Goal: Task Accomplishment & Management: Use online tool/utility

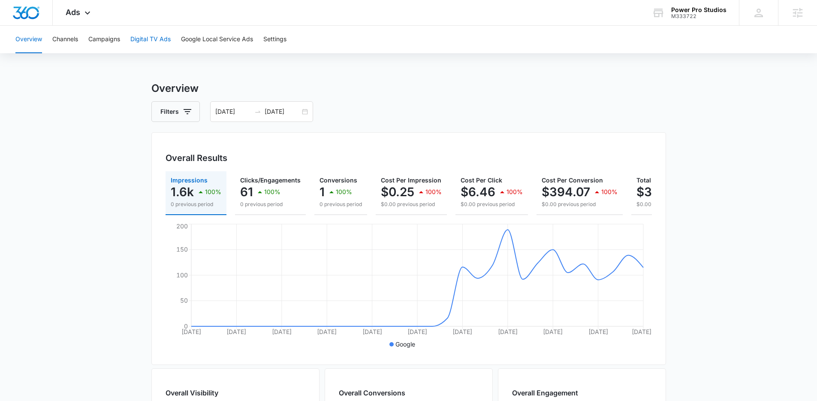
click at [144, 42] on button "Digital TV Ads" at bounding box center [150, 39] width 40 height 27
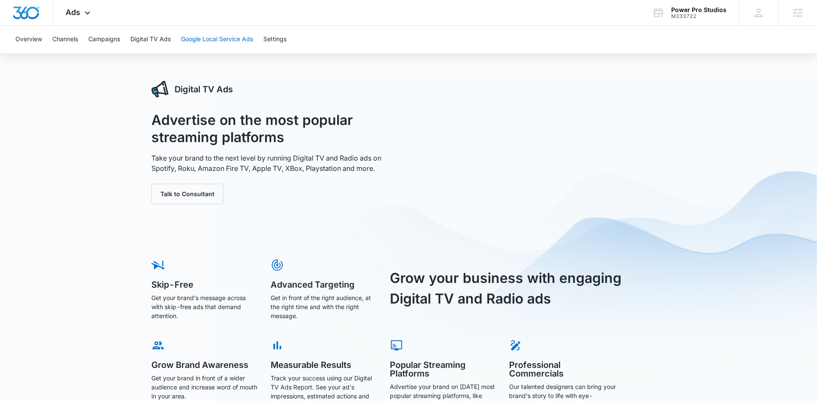
click at [204, 39] on button "Google Local Service Ads" at bounding box center [217, 39] width 72 height 27
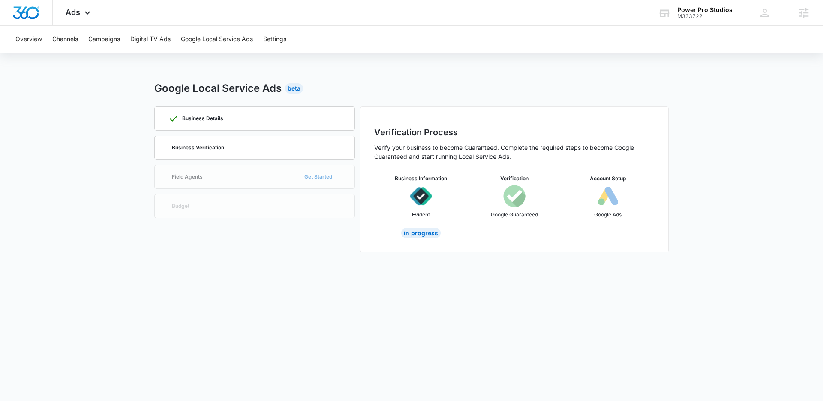
click at [251, 149] on div "Business Verification" at bounding box center [255, 147] width 172 height 23
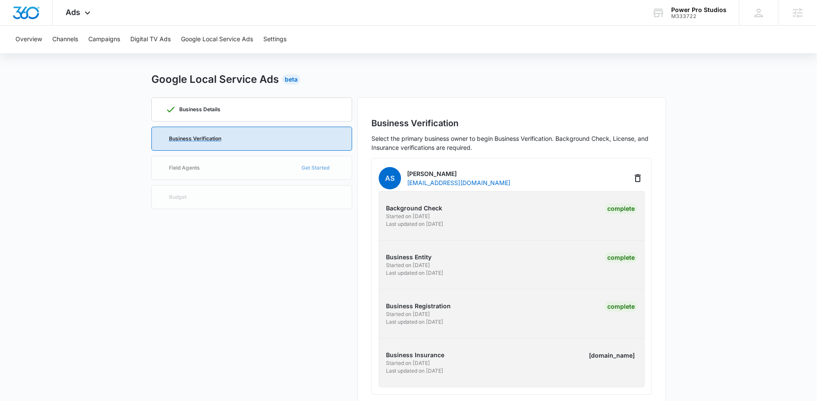
scroll to position [27, 0]
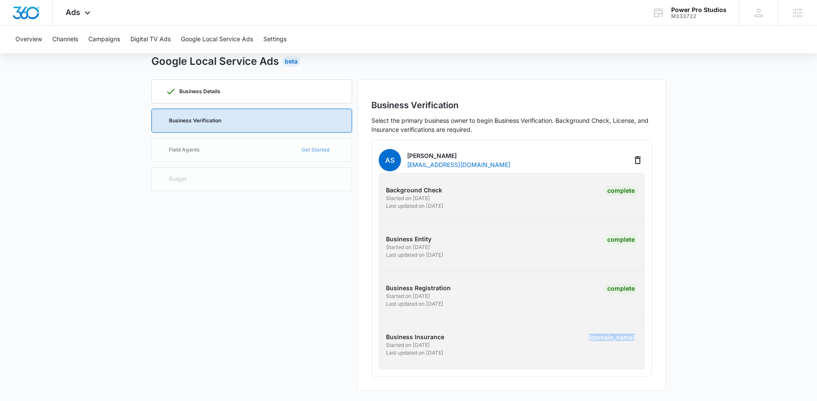
drag, startPoint x: 595, startPoint y: 335, endPoint x: 634, endPoint y: 338, distance: 38.8
click at [634, 338] on div "labels.review" at bounding box center [611, 337] width 51 height 10
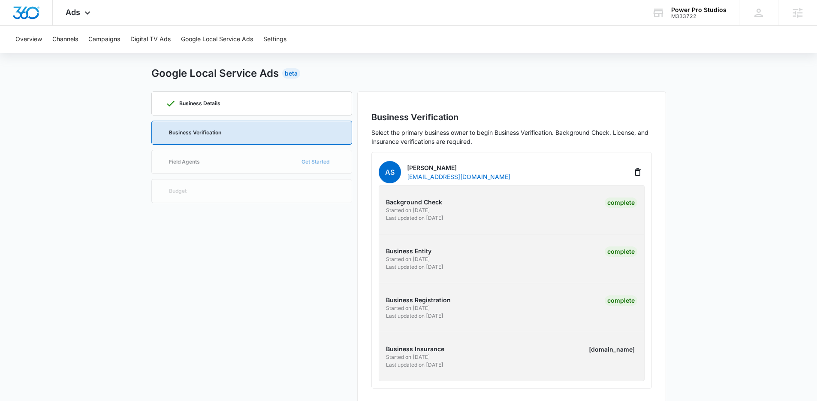
scroll to position [0, 0]
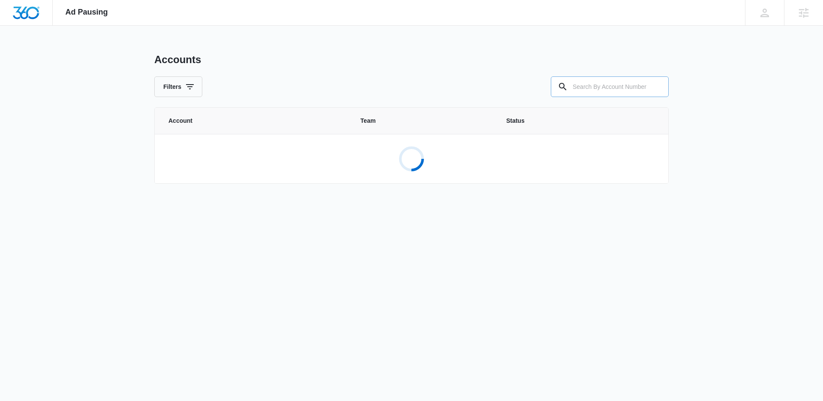
click at [601, 79] on input "text" at bounding box center [610, 86] width 118 height 21
type input "M332021"
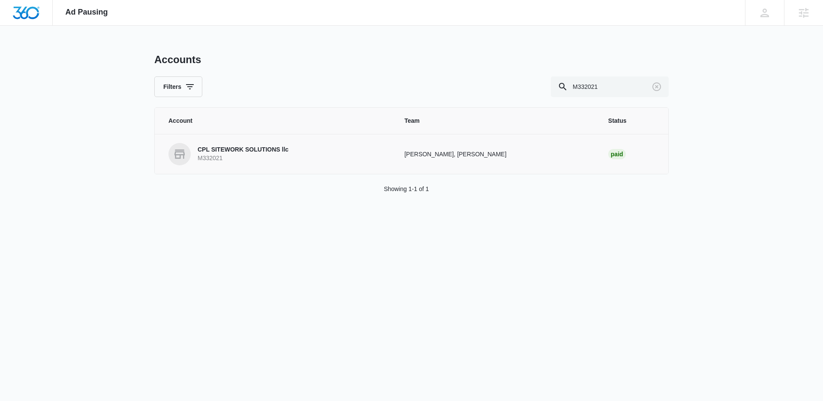
click at [302, 151] on link "CPL SITEWORK SOLUTIONS llc M332021" at bounding box center [276, 154] width 215 height 22
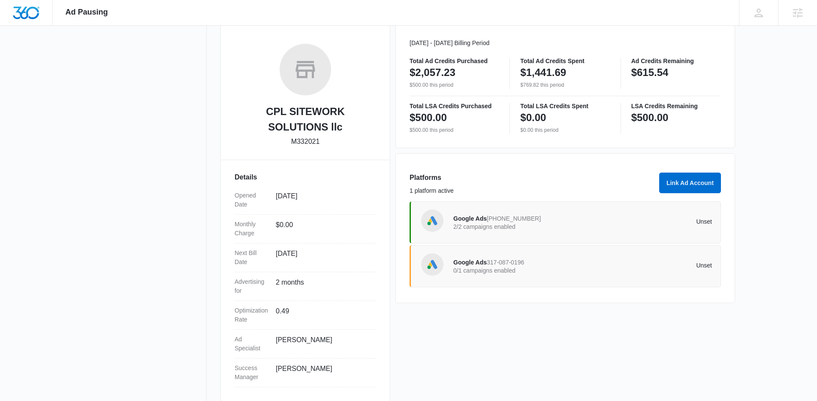
scroll to position [131, 0]
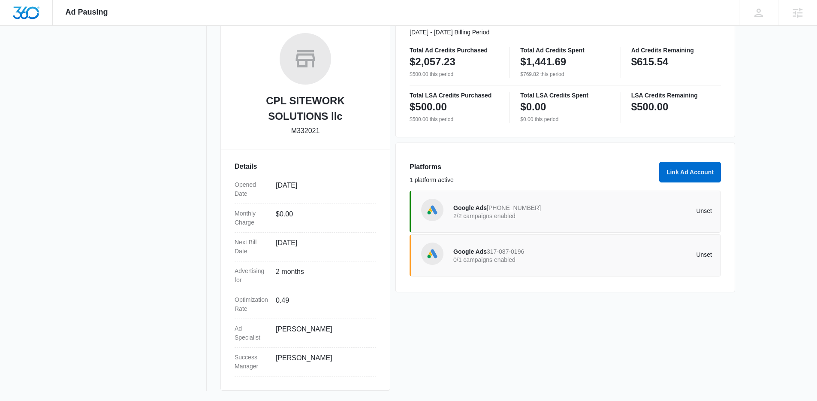
click at [534, 258] on p "0/1 campaigns enabled" at bounding box center [518, 259] width 130 height 6
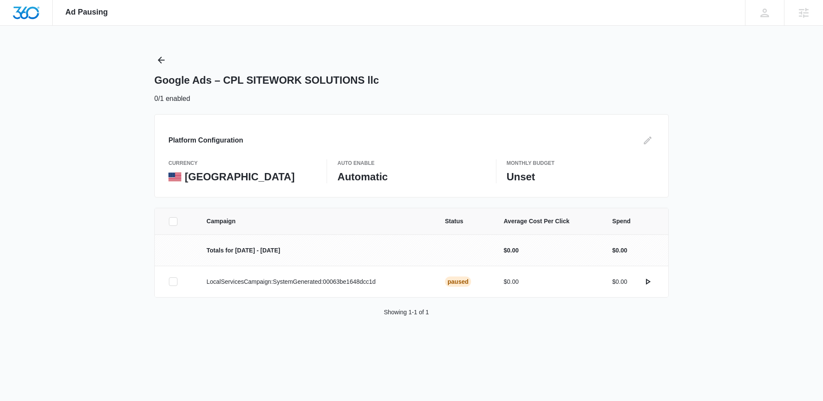
click at [176, 221] on icon at bounding box center [173, 221] width 8 height 8
click at [169, 221] on input "checkbox" at bounding box center [169, 221] width 0 height 0
click at [757, 347] on button "Activate Campaign" at bounding box center [777, 350] width 72 height 21
click at [159, 60] on icon "Back" at bounding box center [161, 60] width 7 height 7
